Goal: Register for event/course: Sign up to attend an event or enroll in a course

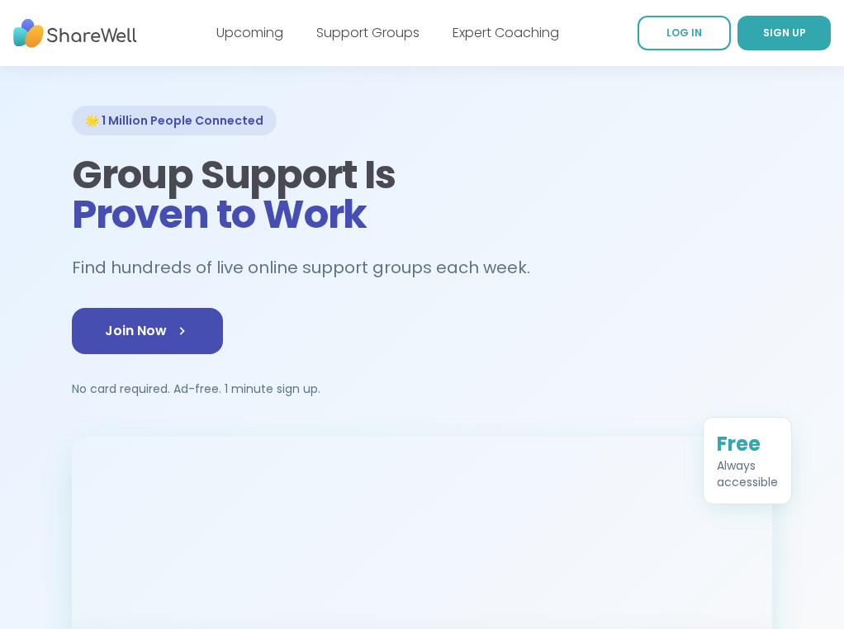
click at [644, 36] on link "LOG IN" at bounding box center [684, 33] width 93 height 35
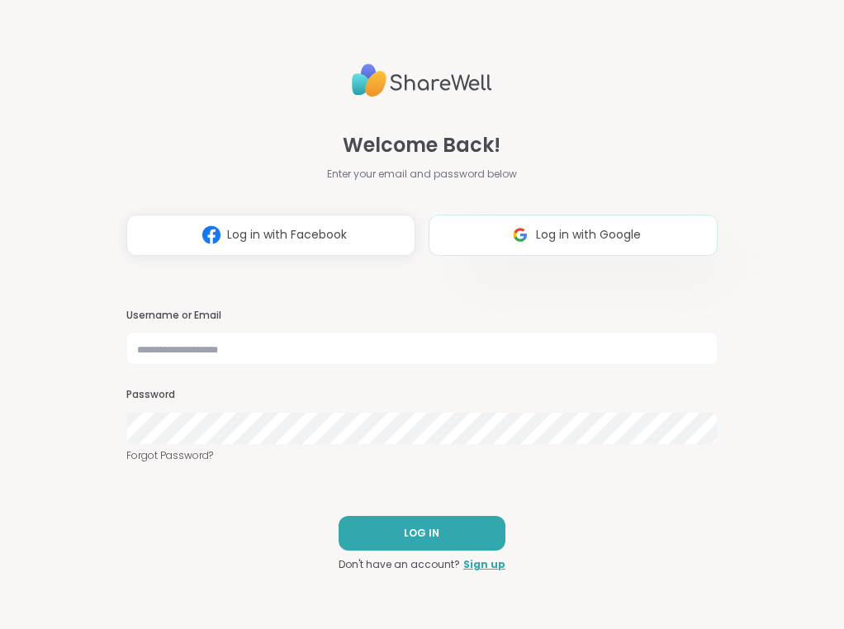
click at [557, 240] on span "Log in with Google" at bounding box center [588, 234] width 105 height 17
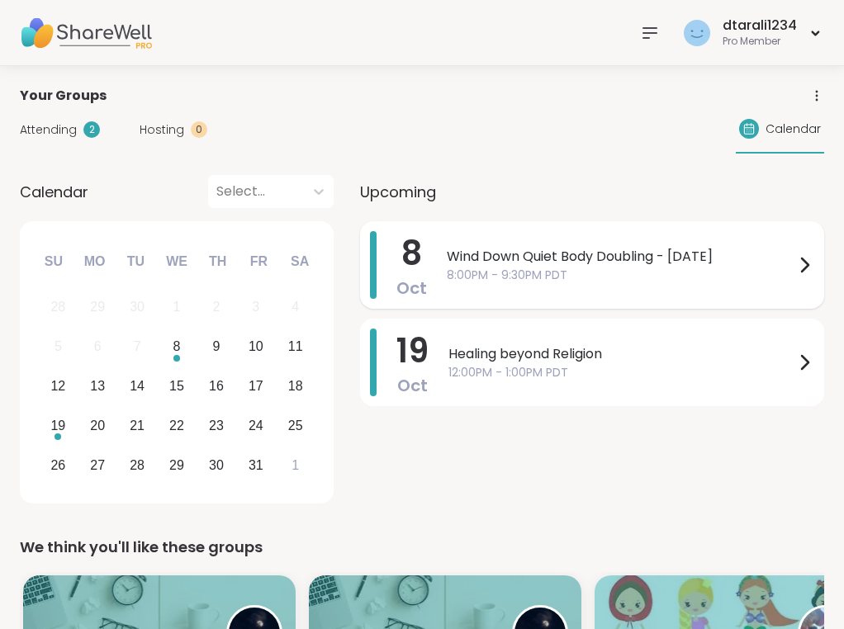
click at [578, 273] on span "8:00PM - 9:30PM PDT" at bounding box center [621, 275] width 348 height 17
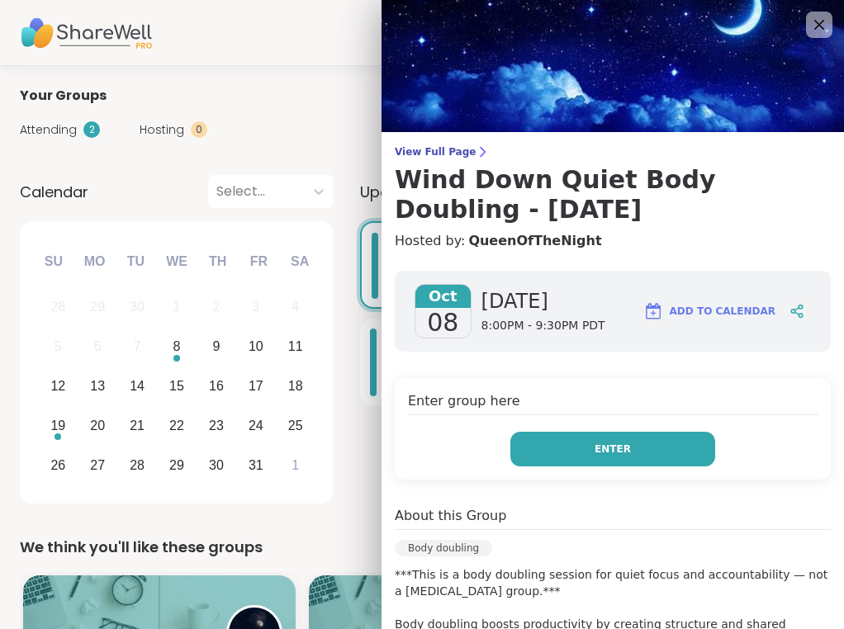
click at [645, 453] on button "Enter" at bounding box center [612, 449] width 205 height 35
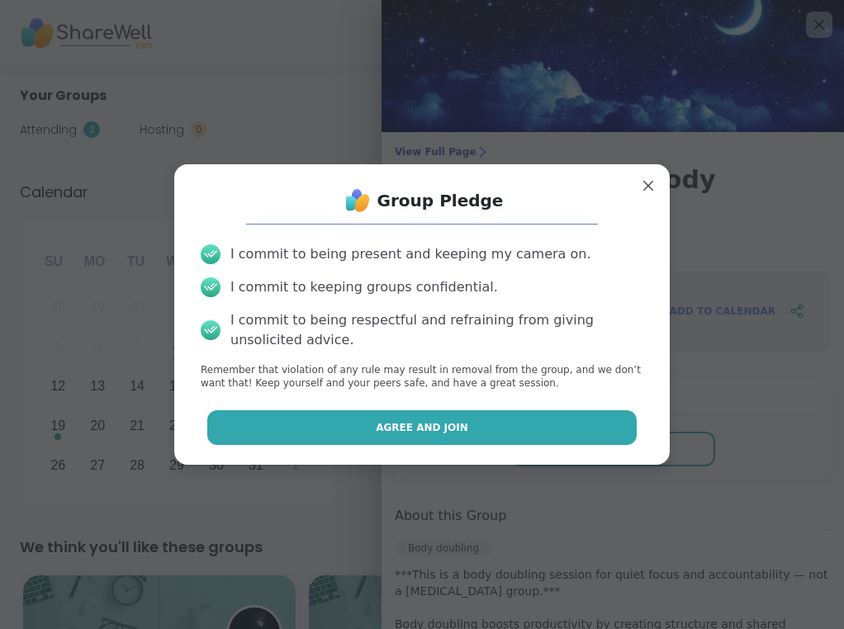
click at [577, 420] on button "Agree and Join" at bounding box center [422, 427] width 430 height 35
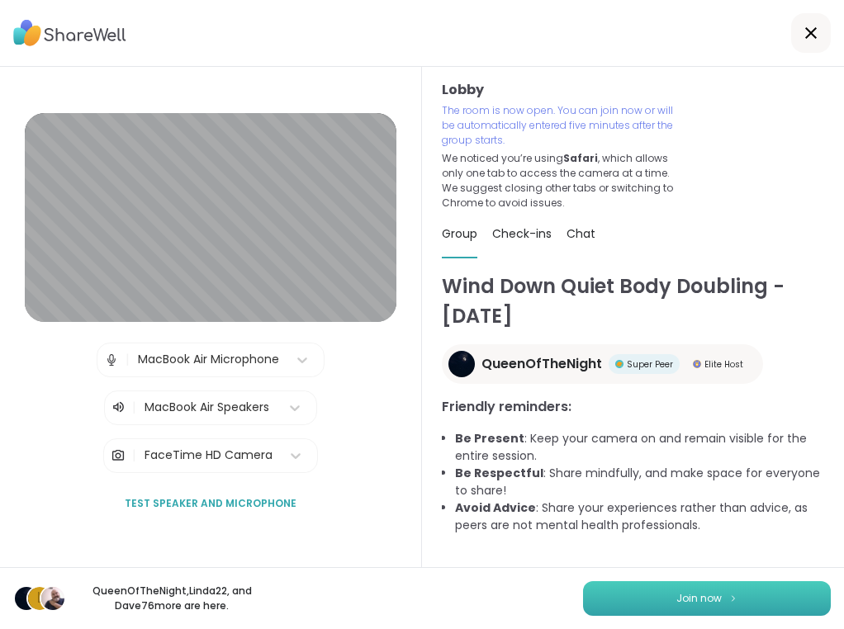
click at [759, 590] on button "Join now" at bounding box center [707, 598] width 248 height 35
